Goal: Task Accomplishment & Management: Manage account settings

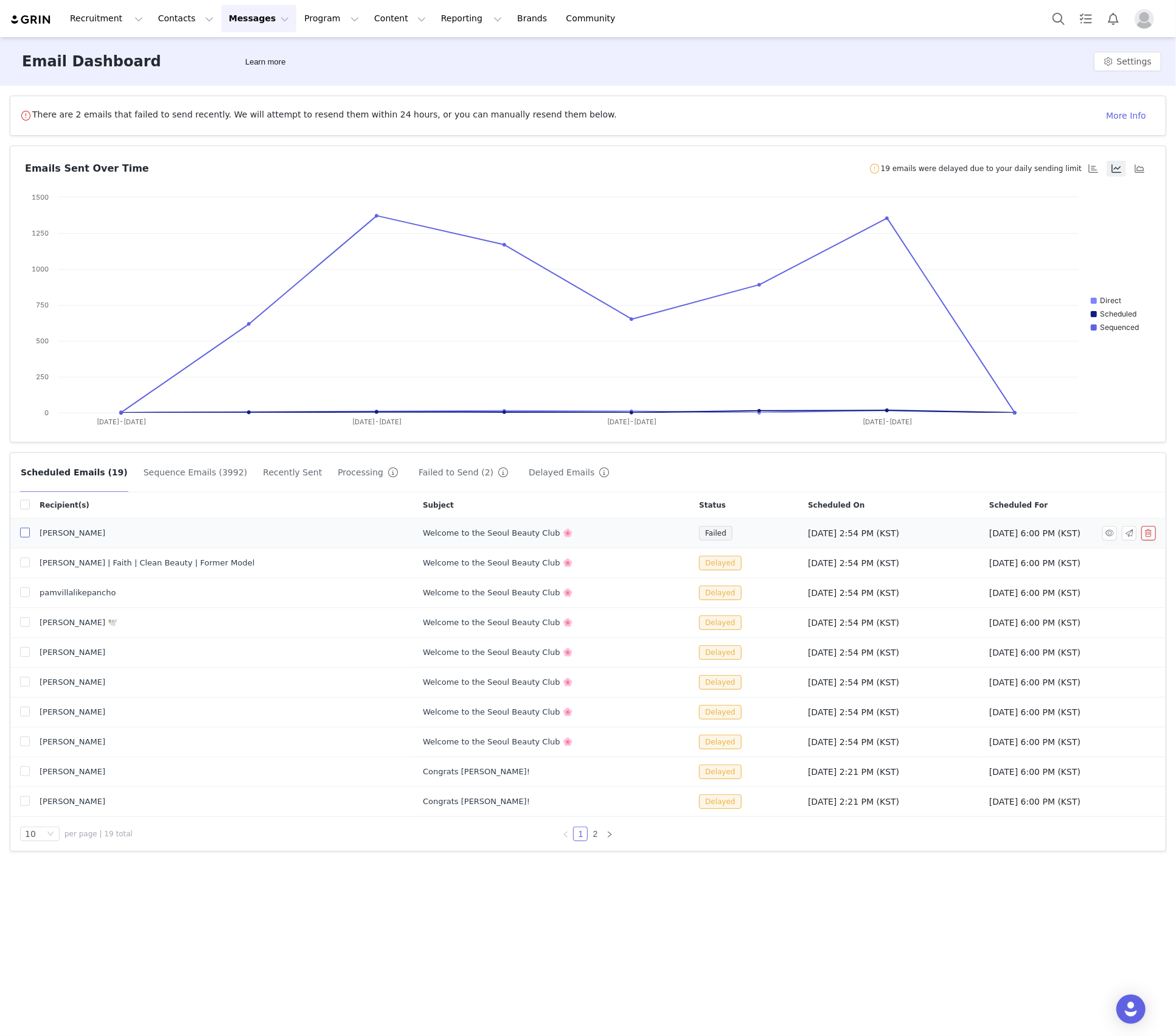
click at [21, 535] on input "checkbox" at bounding box center [24, 532] width 10 height 10
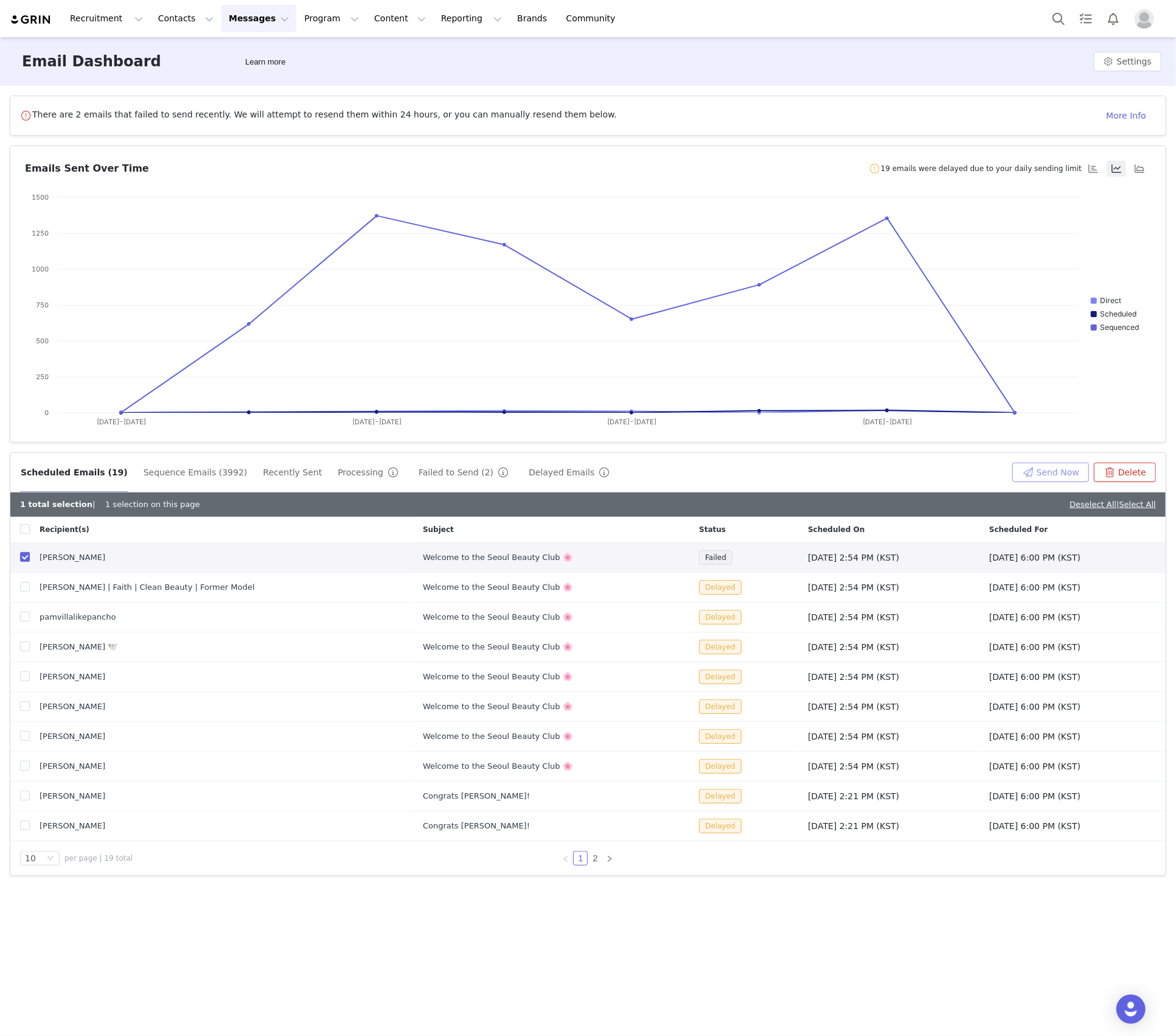
click at [1065, 473] on button "Send Now" at bounding box center [1050, 472] width 76 height 20
checkbox input "false"
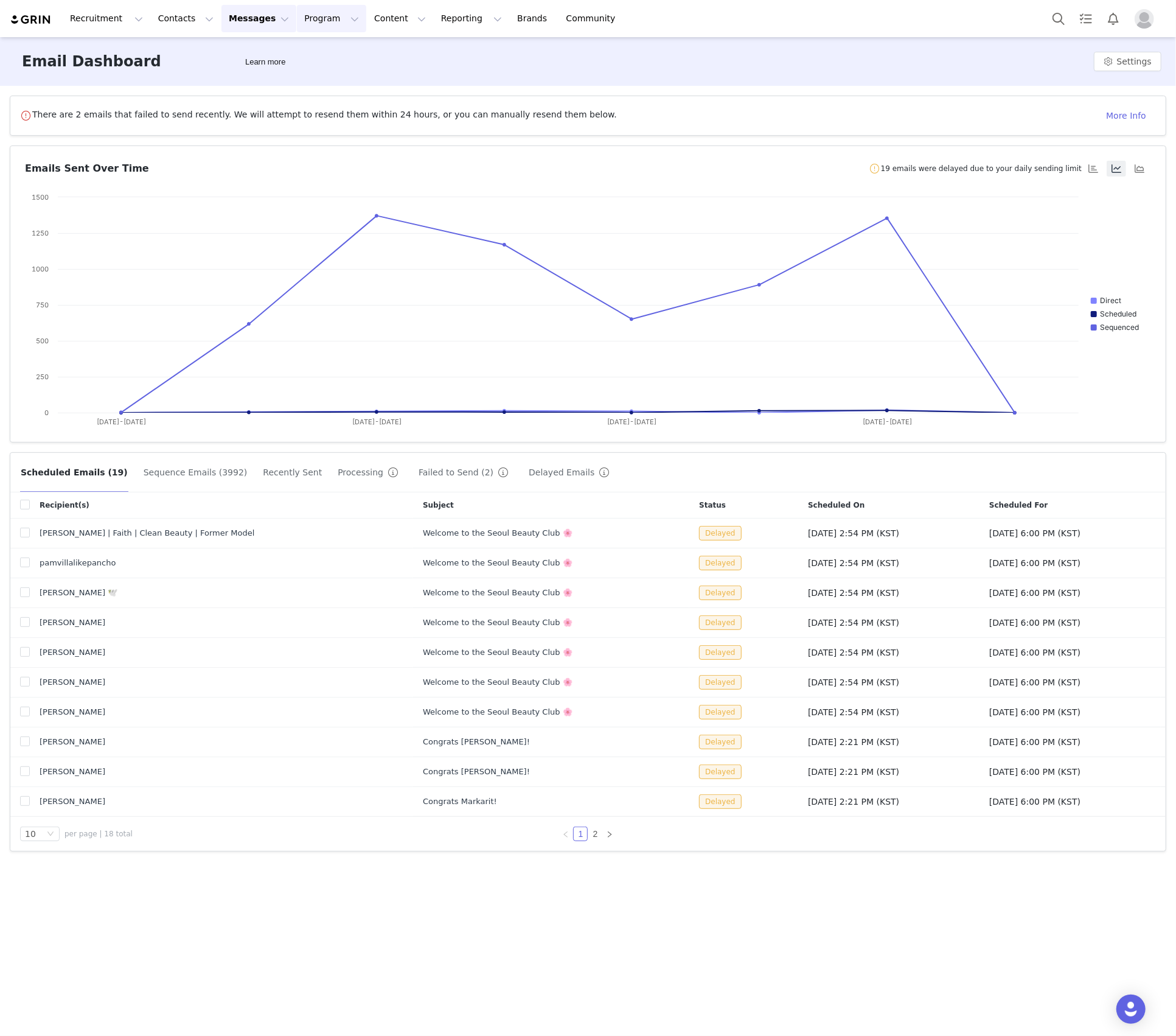
click at [316, 21] on button "Program Program" at bounding box center [331, 18] width 69 height 27
click at [159, 475] on button "Sequence Emails (3992)" at bounding box center [195, 472] width 105 height 20
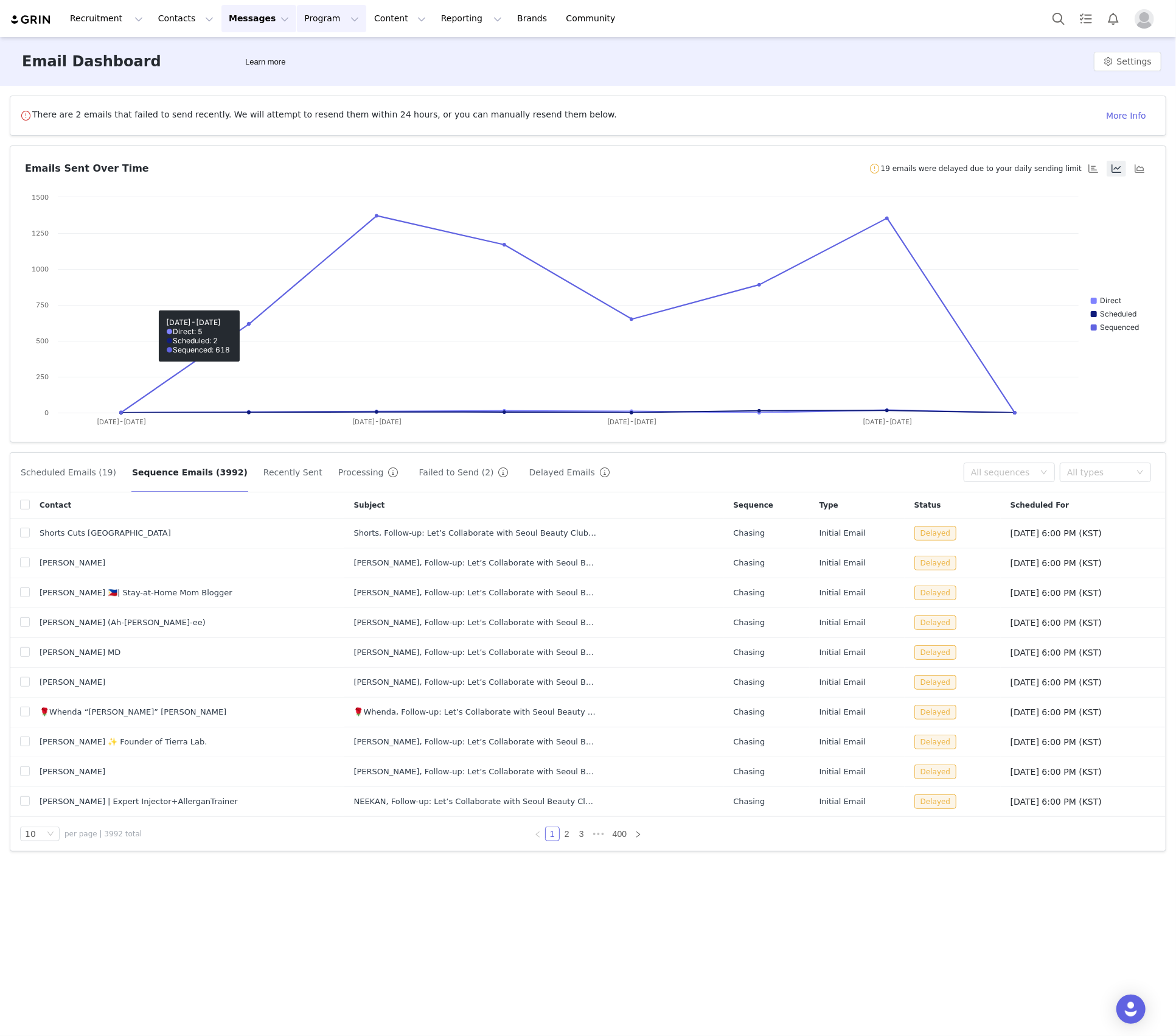
click at [299, 20] on button "Program Program" at bounding box center [331, 18] width 69 height 27
click at [320, 44] on link "Activations" at bounding box center [321, 53] width 96 height 22
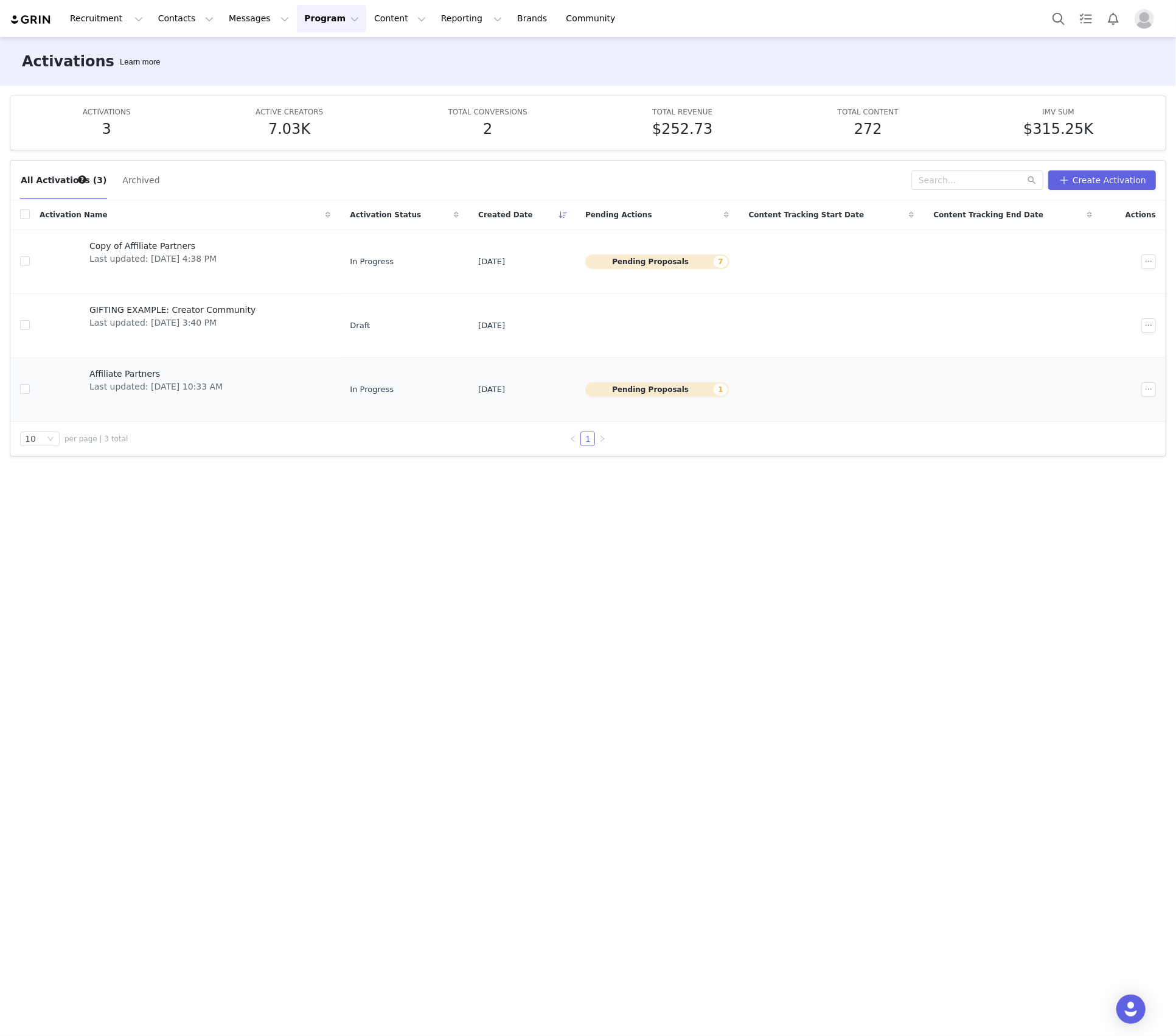
click at [203, 395] on div "Affiliate Partners Last updated: [DATE] 10:33 AM" at bounding box center [156, 389] width 147 height 49
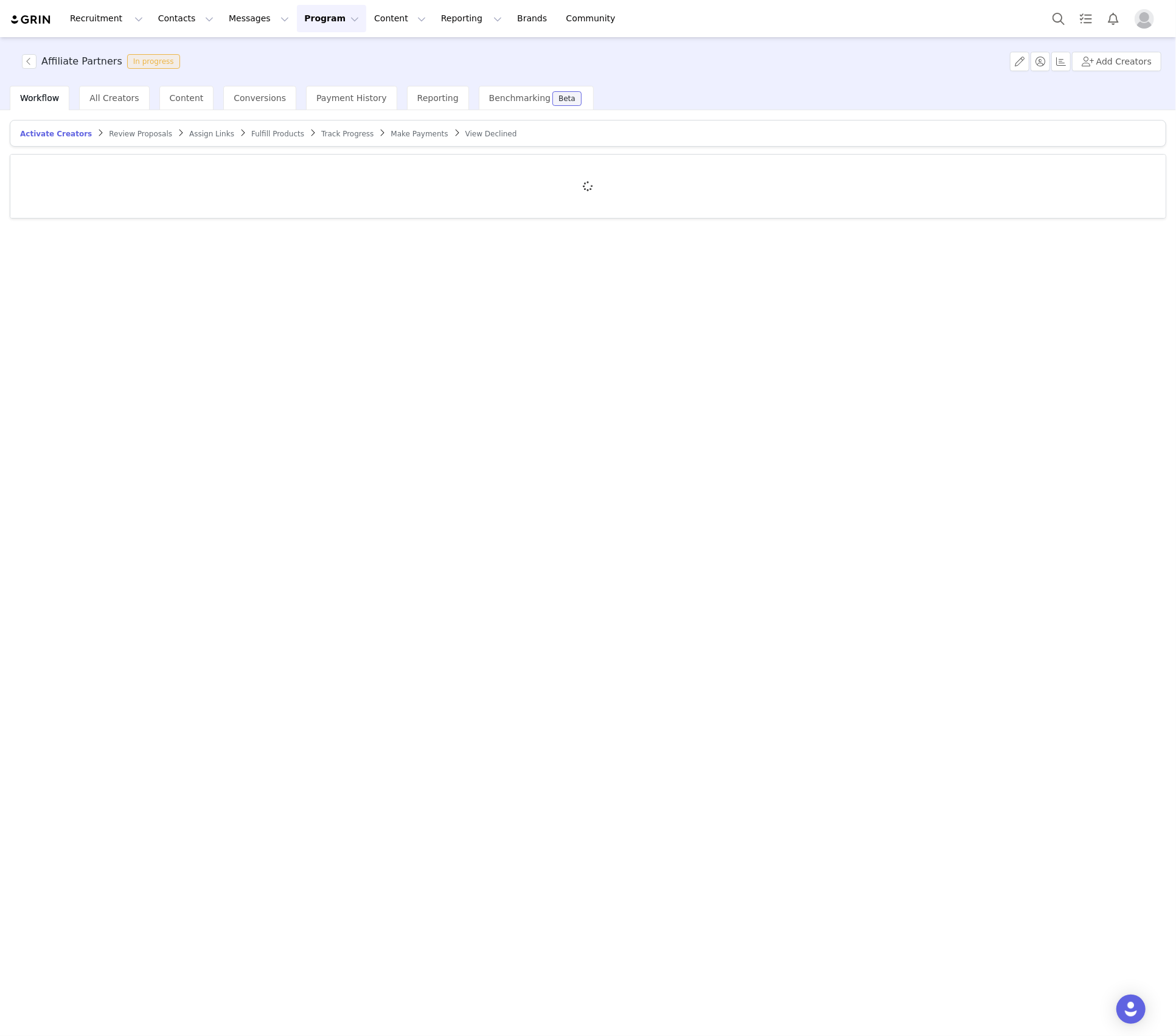
click at [189, 133] on span "Assign Links" at bounding box center [211, 133] width 45 height 8
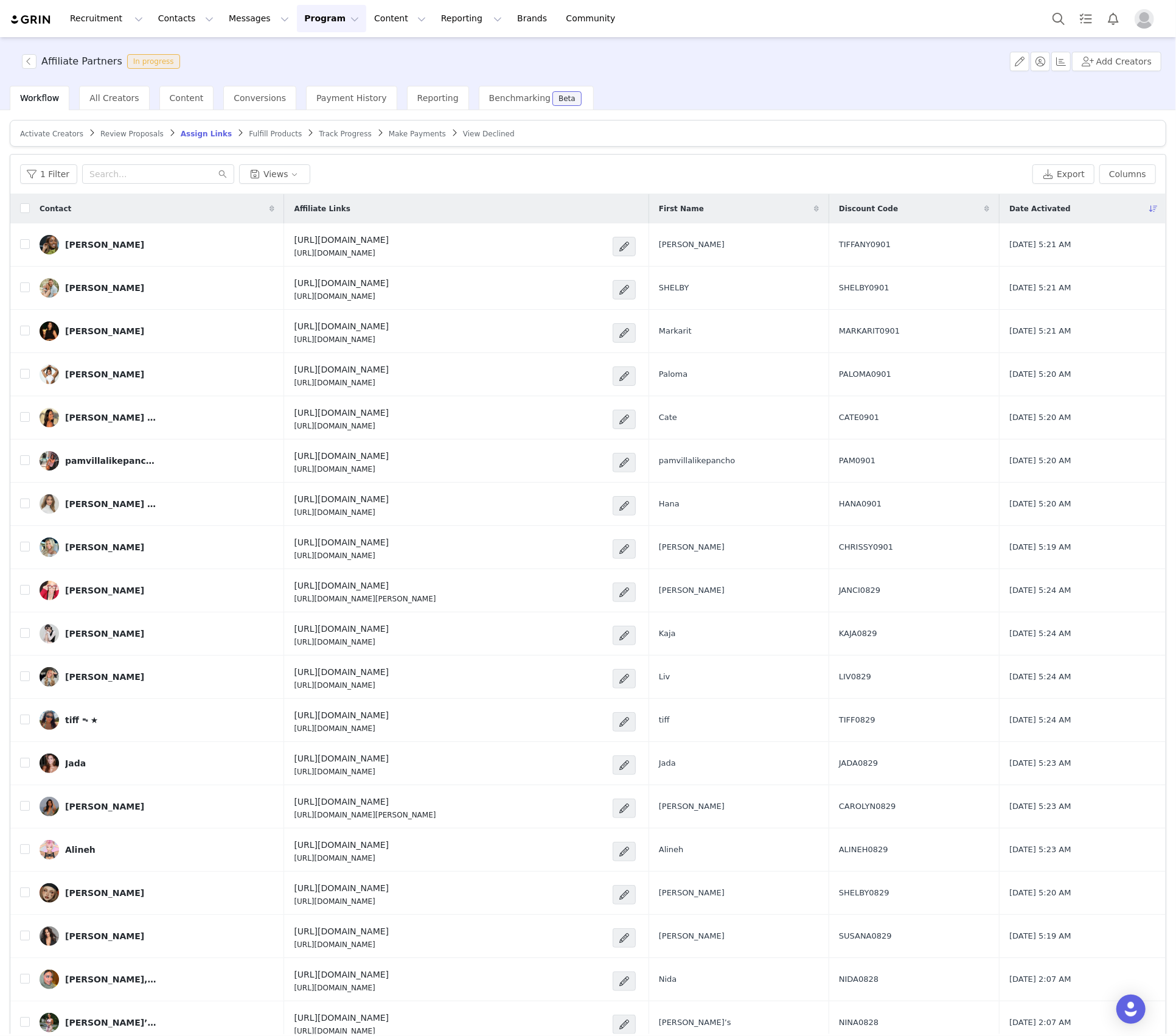
click at [244, 139] on article "Activate Creators Review Proposals Assign Links Fulfill Products Track Progress…" at bounding box center [588, 133] width 1156 height 27
click at [249, 129] on link "Fulfill Products" at bounding box center [275, 133] width 53 height 9
